Goal: Task Accomplishment & Management: Use online tool/utility

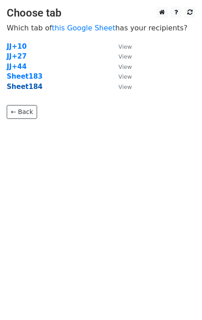
click at [36, 89] on strong "Sheet184" at bounding box center [25, 87] width 36 height 8
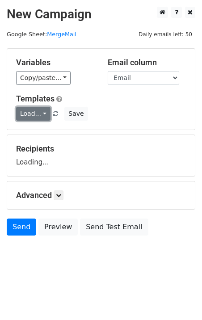
click at [31, 117] on link "Load..." at bounding box center [33, 114] width 34 height 14
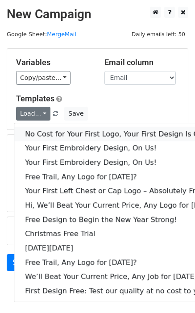
click at [46, 129] on link "No Cost for Your First Logo, Your First Design Is On Us!" at bounding box center [122, 134] width 216 height 14
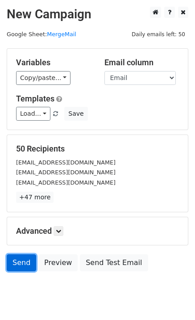
click at [29, 268] on link "Send" at bounding box center [21, 262] width 29 height 17
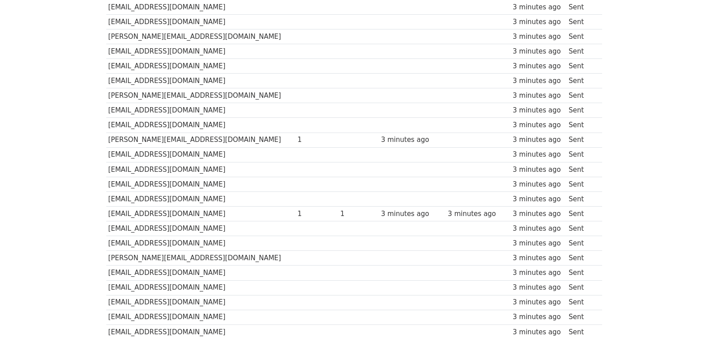
scroll to position [622, 0]
